Goal: Information Seeking & Learning: Learn about a topic

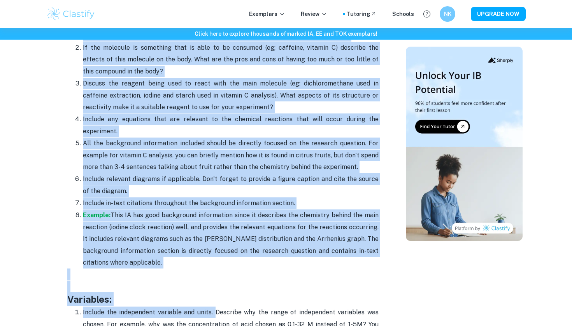
scroll to position [1095, 0]
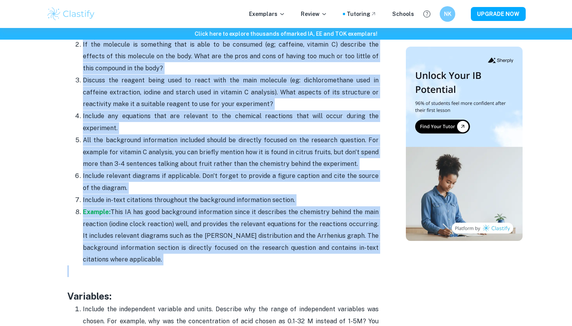
drag, startPoint x: 68, startPoint y: 87, endPoint x: 188, endPoint y: 264, distance: 213.4
copy div "Describe the structure of the main molecule being analyzed. Talk about what pro…"
click at [223, 68] on p "If the molecule is something that is able to be consumed (eg; caffeine, vitamin…" at bounding box center [231, 56] width 296 height 35
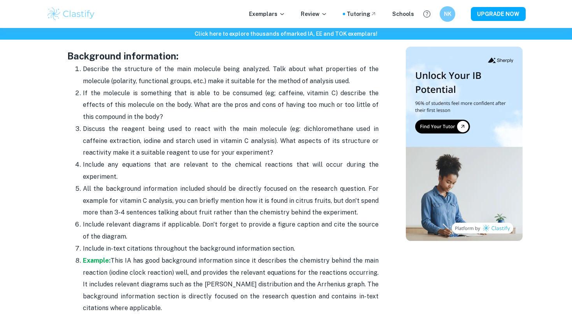
scroll to position [1046, 0]
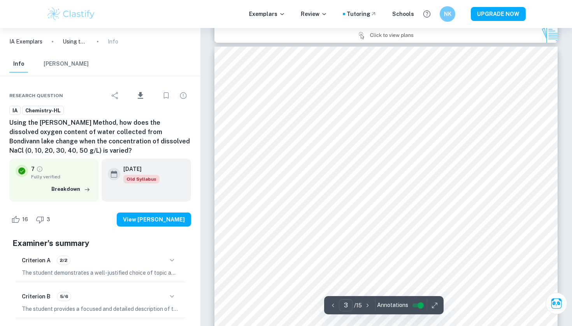
scroll to position [996, 0]
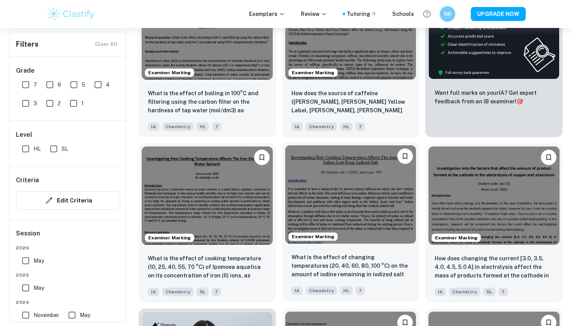
scroll to position [287, 0]
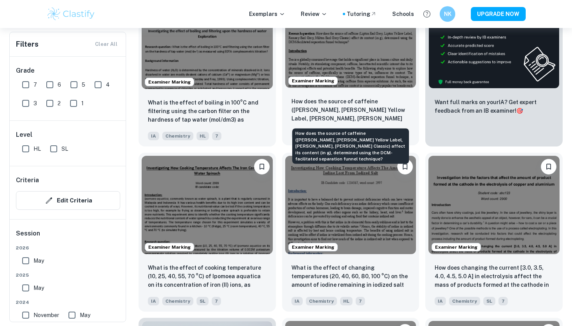
click at [380, 97] on p "How does the source of caffeine ([PERSON_NAME], [PERSON_NAME] Yellow Label, [PE…" at bounding box center [350, 110] width 119 height 26
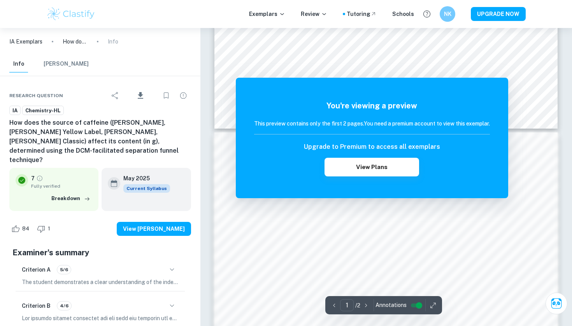
scroll to position [392, 0]
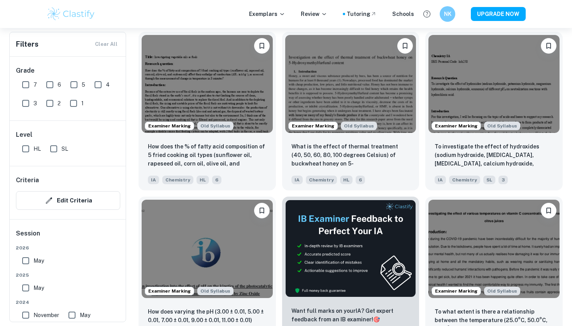
scroll to position [1897, 0]
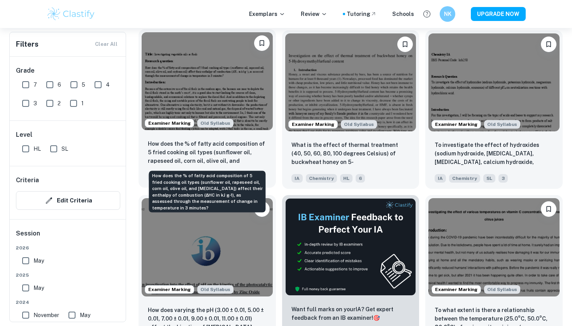
click at [252, 154] on p "How does the % of fatty acid composition of 5 fried cooking oil types (sunflowe…" at bounding box center [207, 153] width 119 height 26
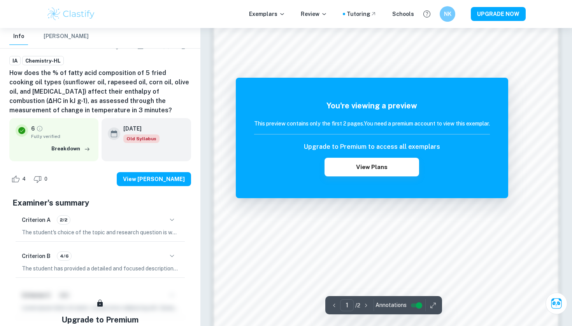
scroll to position [553, 0]
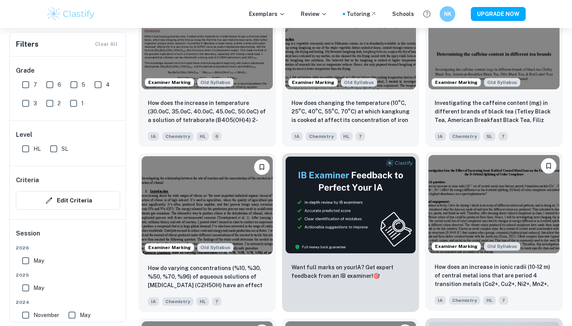
scroll to position [4470, 0]
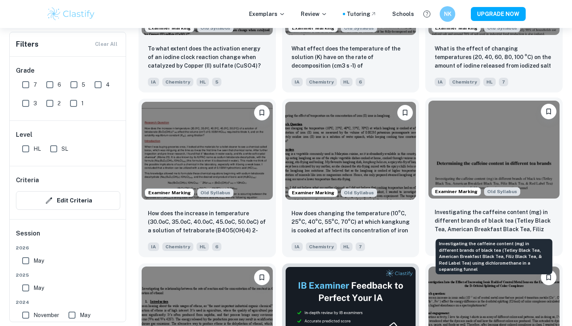
click at [479, 224] on p "Investigating the caffeine content (mg) in different brands of black tea (Tetle…" at bounding box center [494, 221] width 119 height 26
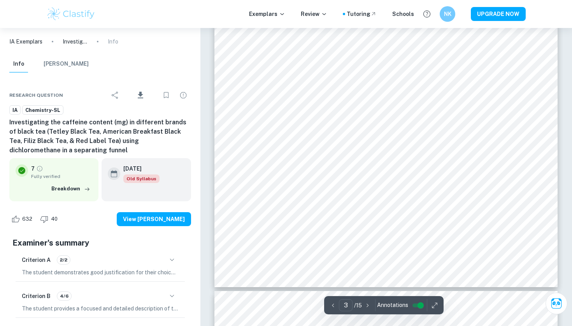
scroll to position [1220, 0]
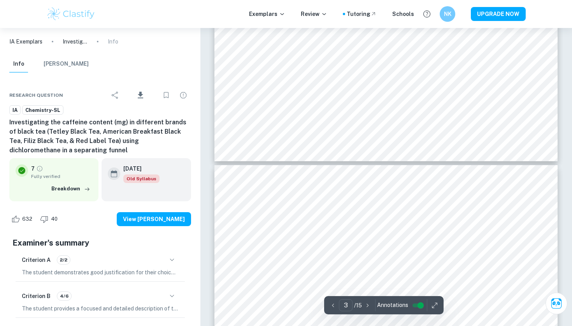
type input "4"
